Goal: Task Accomplishment & Management: Use online tool/utility

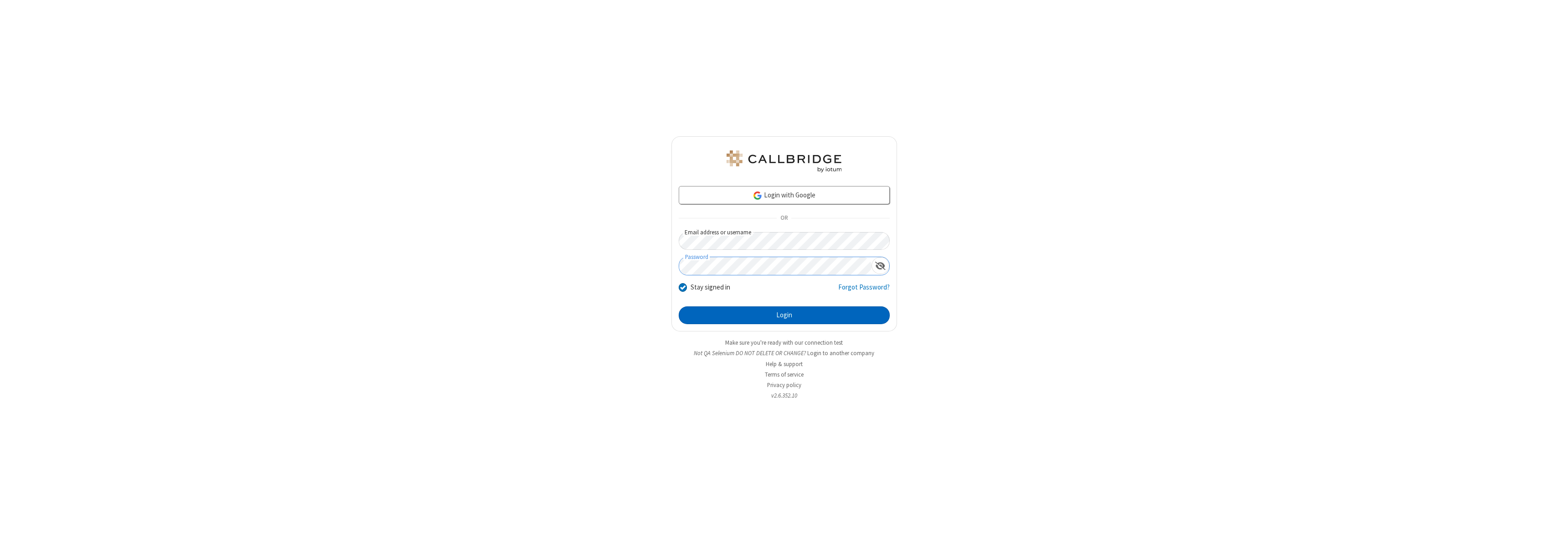
click at [784, 315] on button "Login" at bounding box center [785, 315] width 211 height 18
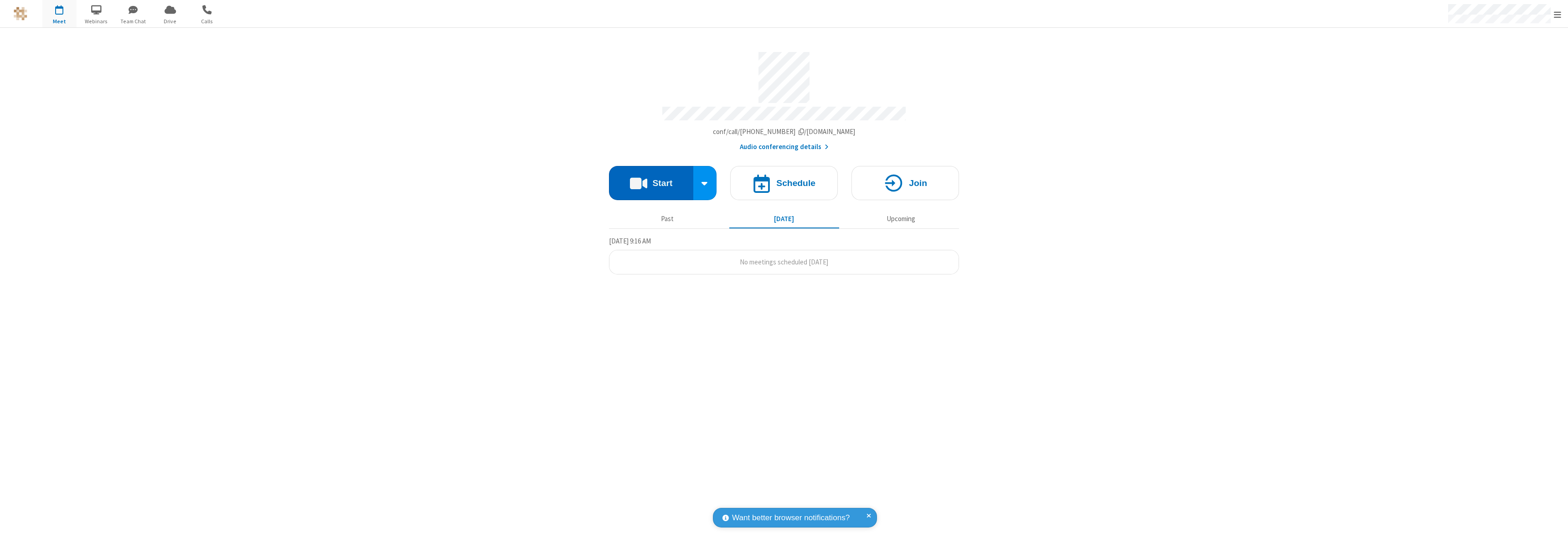
click at [651, 179] on button "Start" at bounding box center [651, 183] width 85 height 34
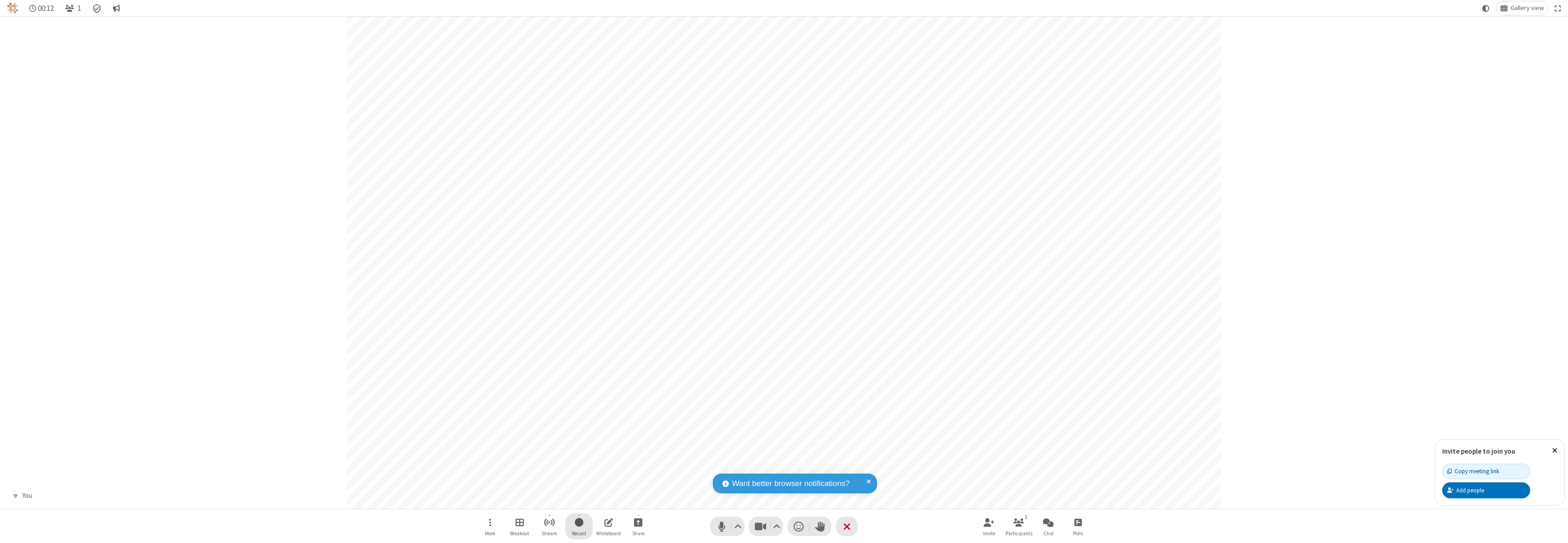
click at [579, 526] on span "Start recording" at bounding box center [579, 523] width 9 height 11
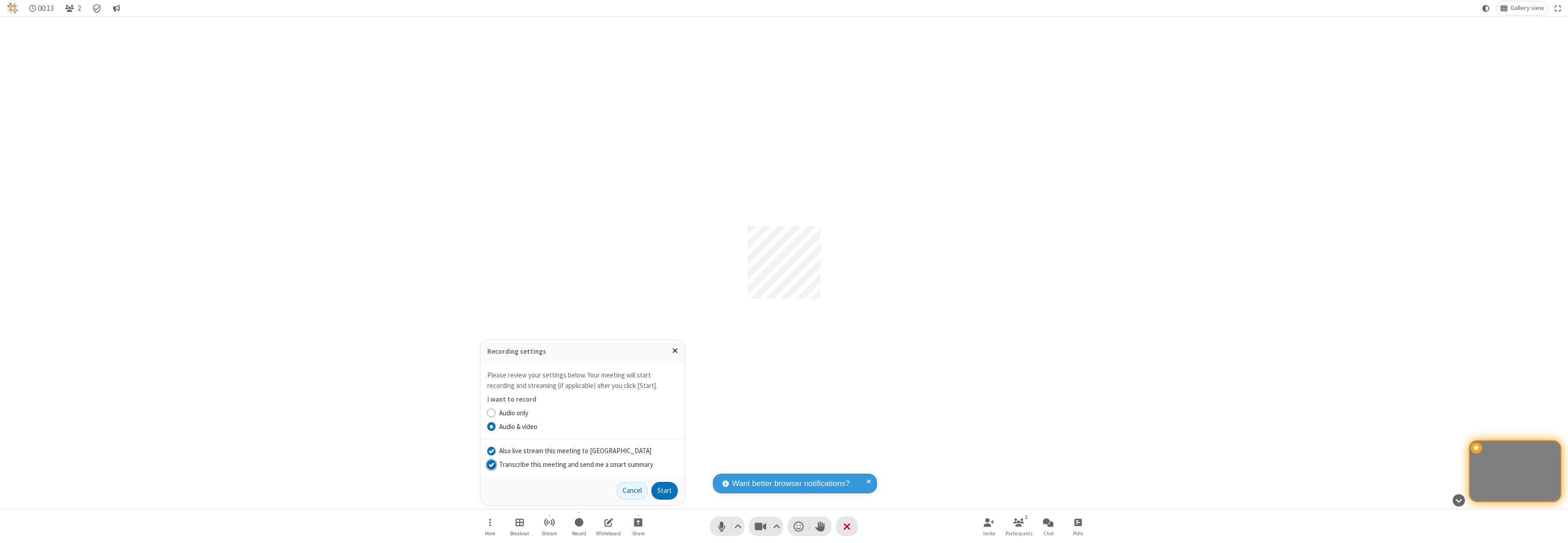
click at [491, 464] on input "Transcribe this meeting and send me a smart summary" at bounding box center [492, 464] width 9 height 10
click at [588, 413] on label "Audio only" at bounding box center [588, 413] width 179 height 10
click at [496, 413] on input "Audio only" at bounding box center [492, 413] width 9 height 10
click at [664, 491] on button "Start" at bounding box center [665, 491] width 27 height 18
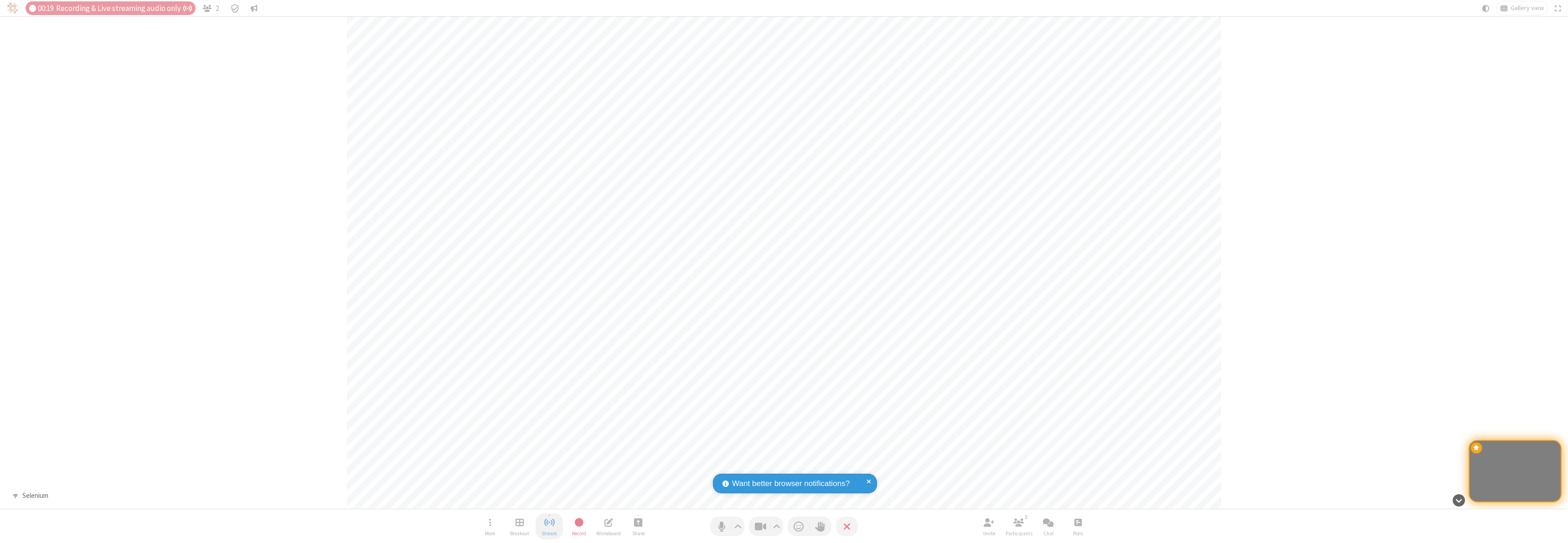
click at [549, 526] on span "Stop streaming" at bounding box center [550, 523] width 11 height 11
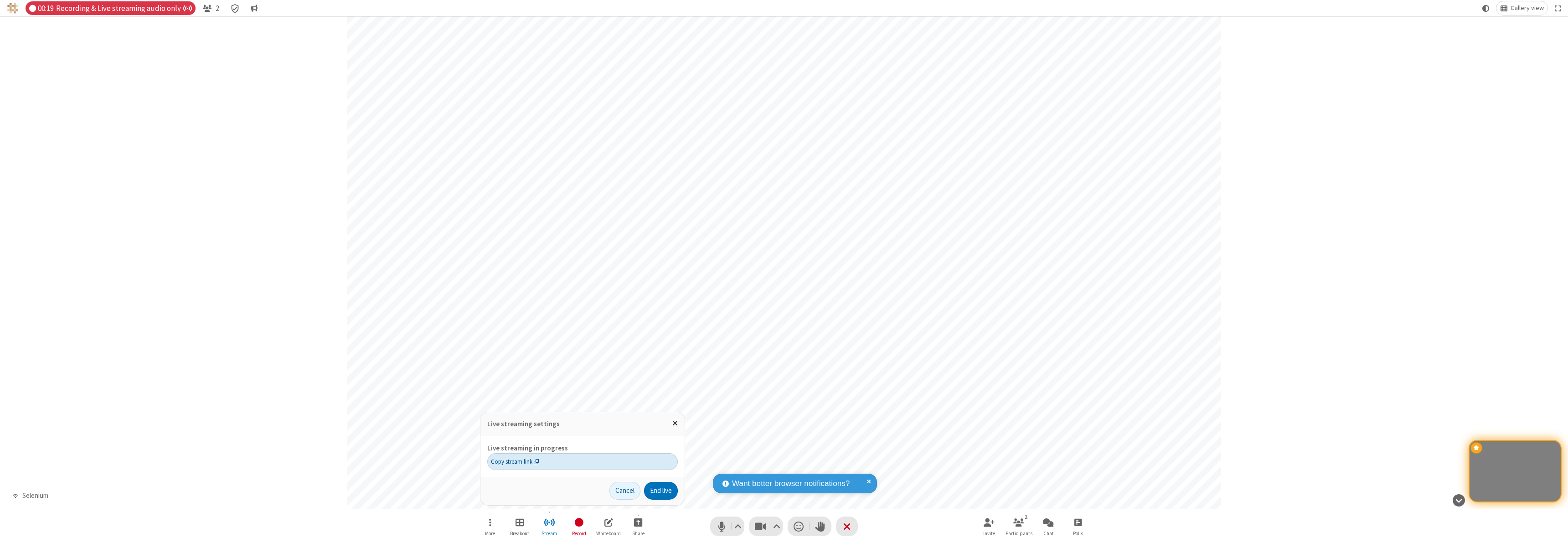
click at [515, 462] on span "Copy stream link" at bounding box center [515, 462] width 48 height 9
click at [675, 423] on span "Close popover" at bounding box center [675, 423] width 6 height 8
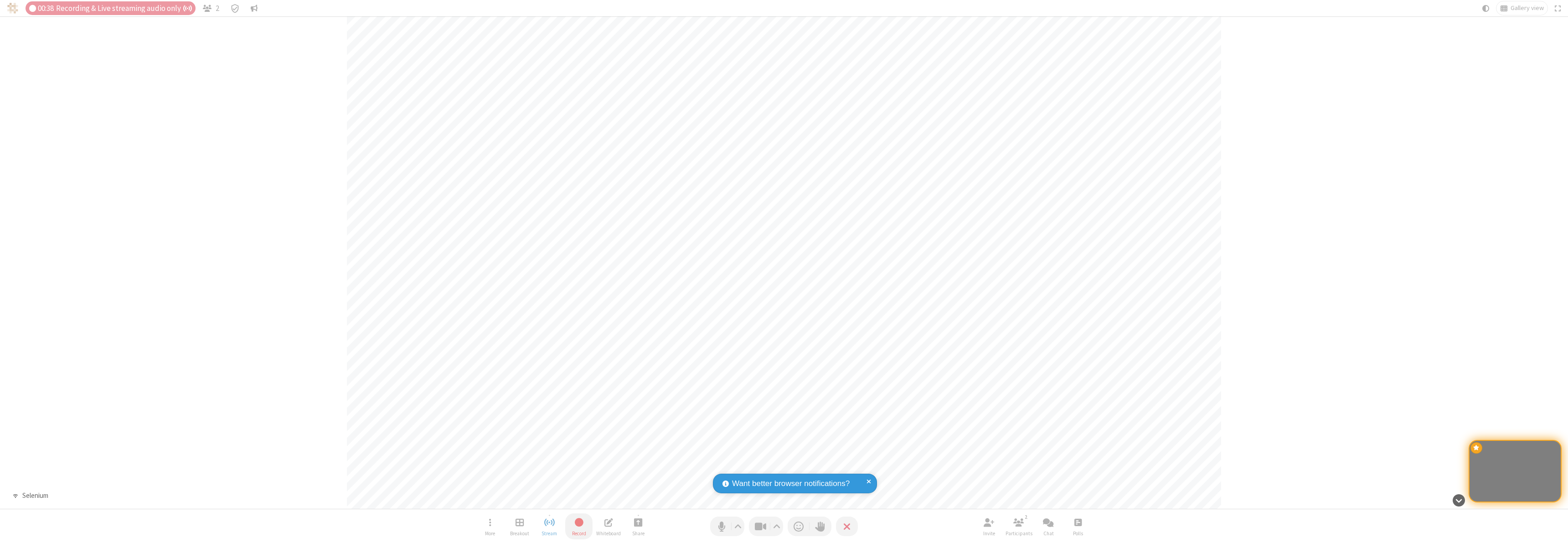
click at [579, 526] on span "Stop recording" at bounding box center [578, 523] width 10 height 11
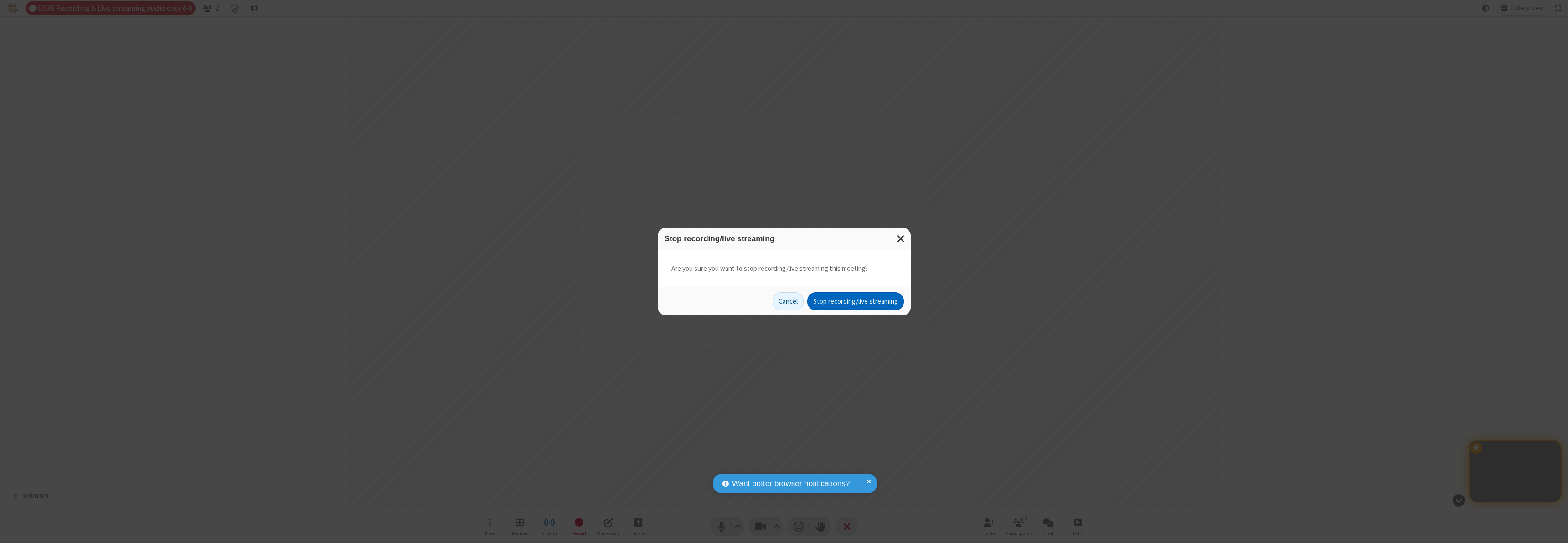
click at [855, 302] on button "Stop recording/live streaming" at bounding box center [856, 301] width 97 height 18
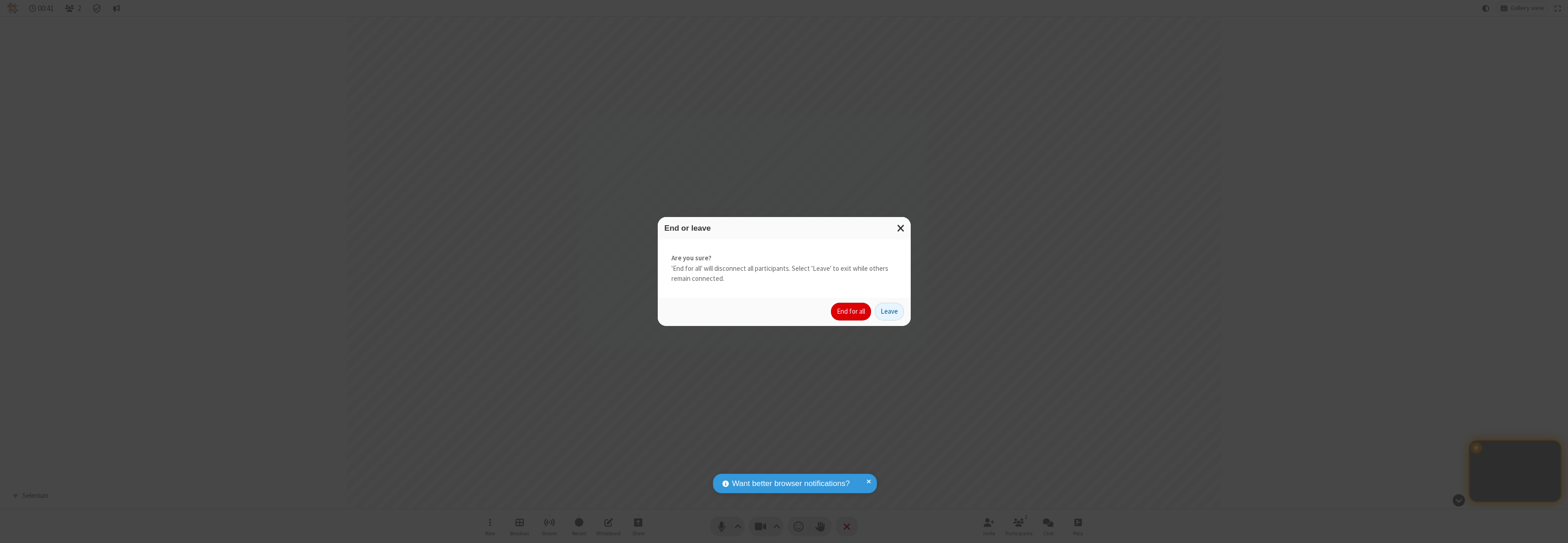
click at [851, 311] on button "End for all" at bounding box center [851, 312] width 40 height 18
